Goal: Navigation & Orientation: Go to known website

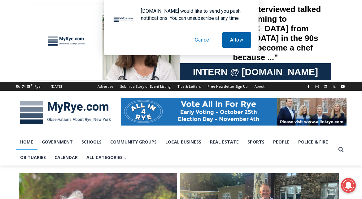
click at [239, 36] on button "Allow" at bounding box center [236, 39] width 29 height 15
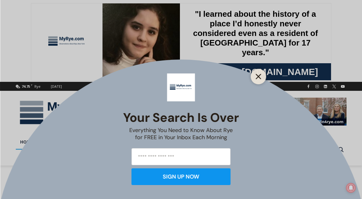
click at [260, 76] on icon "Close" at bounding box center [259, 77] width 6 height 6
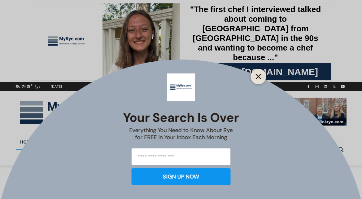
click at [261, 77] on icon "Close" at bounding box center [259, 77] width 6 height 6
